Goal: Task Accomplishment & Management: Use online tool/utility

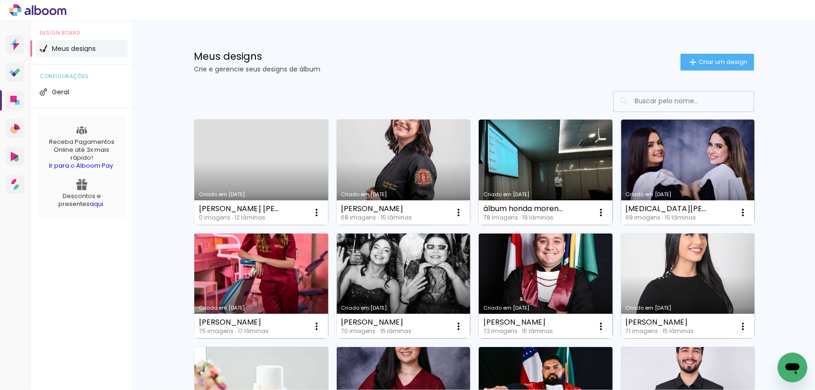
click at [652, 103] on input at bounding box center [696, 100] width 133 height 19
click at [652, 103] on input "Casa" at bounding box center [696, 100] width 133 height 19
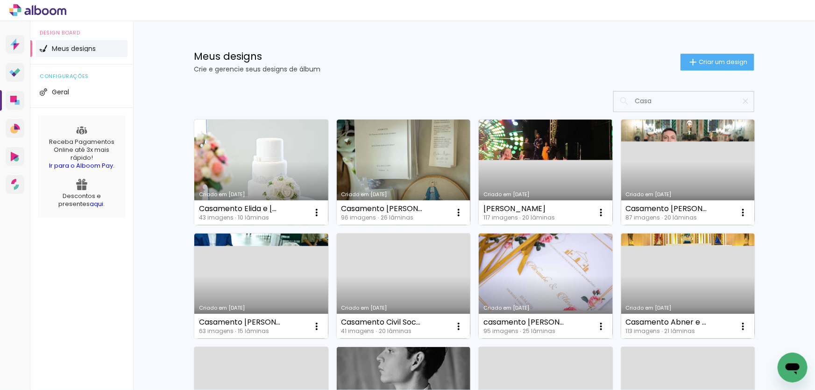
type input "Casa"
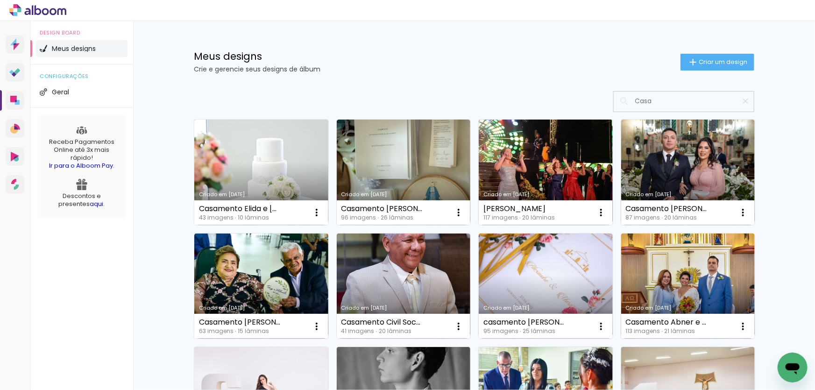
type paper-input "Casa"
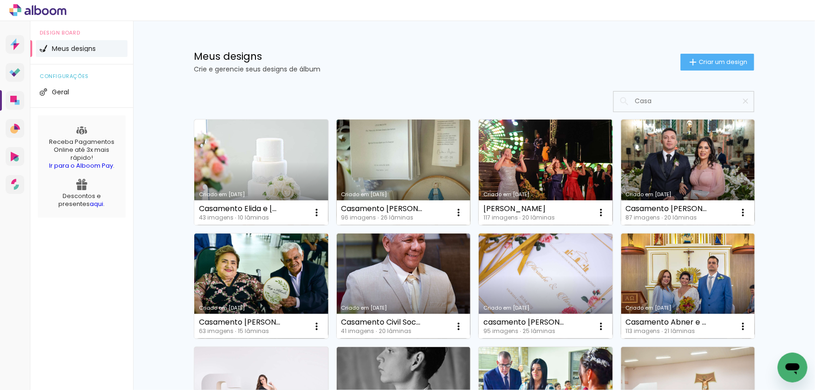
click at [395, 162] on link "Criado em [DATE]" at bounding box center [404, 173] width 134 height 106
